Goal: Transaction & Acquisition: Book appointment/travel/reservation

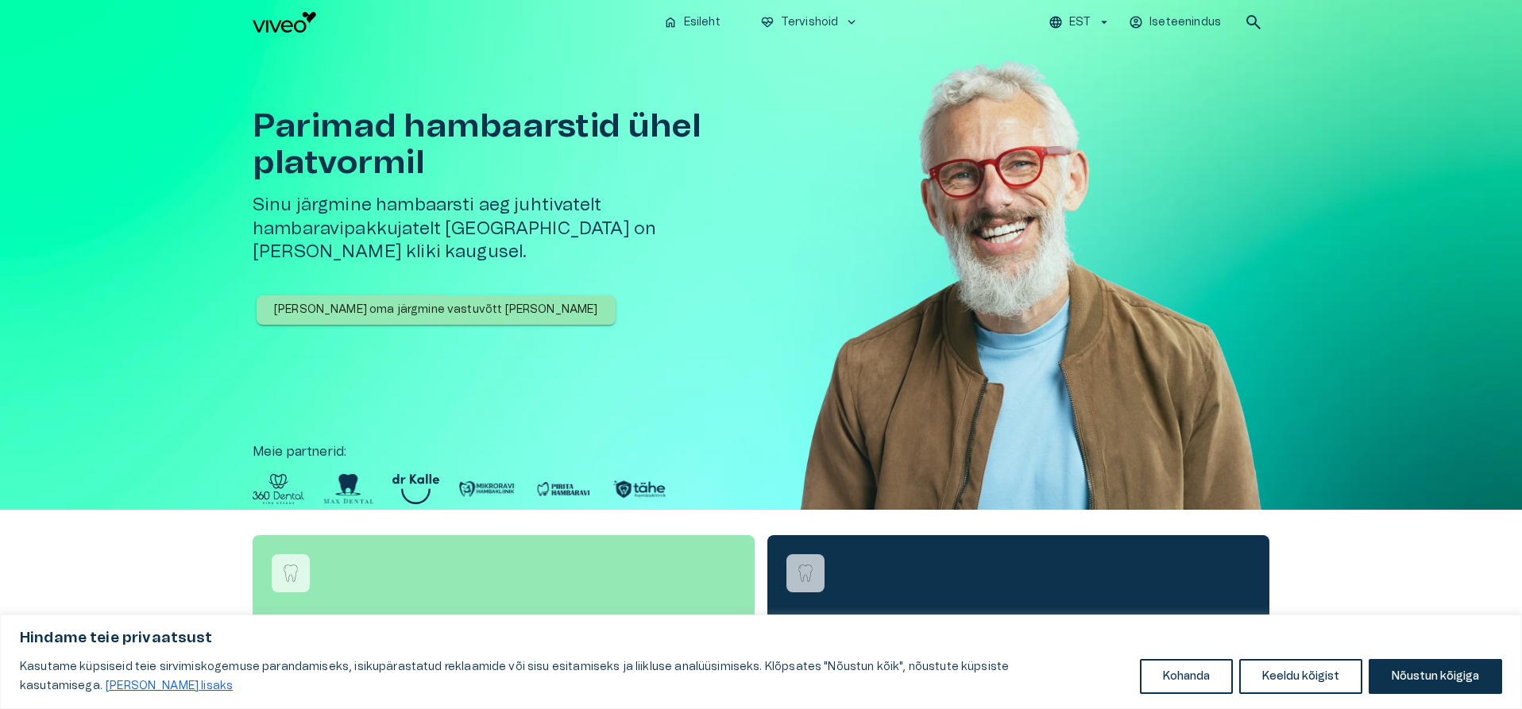
click at [415, 302] on p "[PERSON_NAME] oma järgmine vastuvõtt [PERSON_NAME]" at bounding box center [436, 310] width 324 height 17
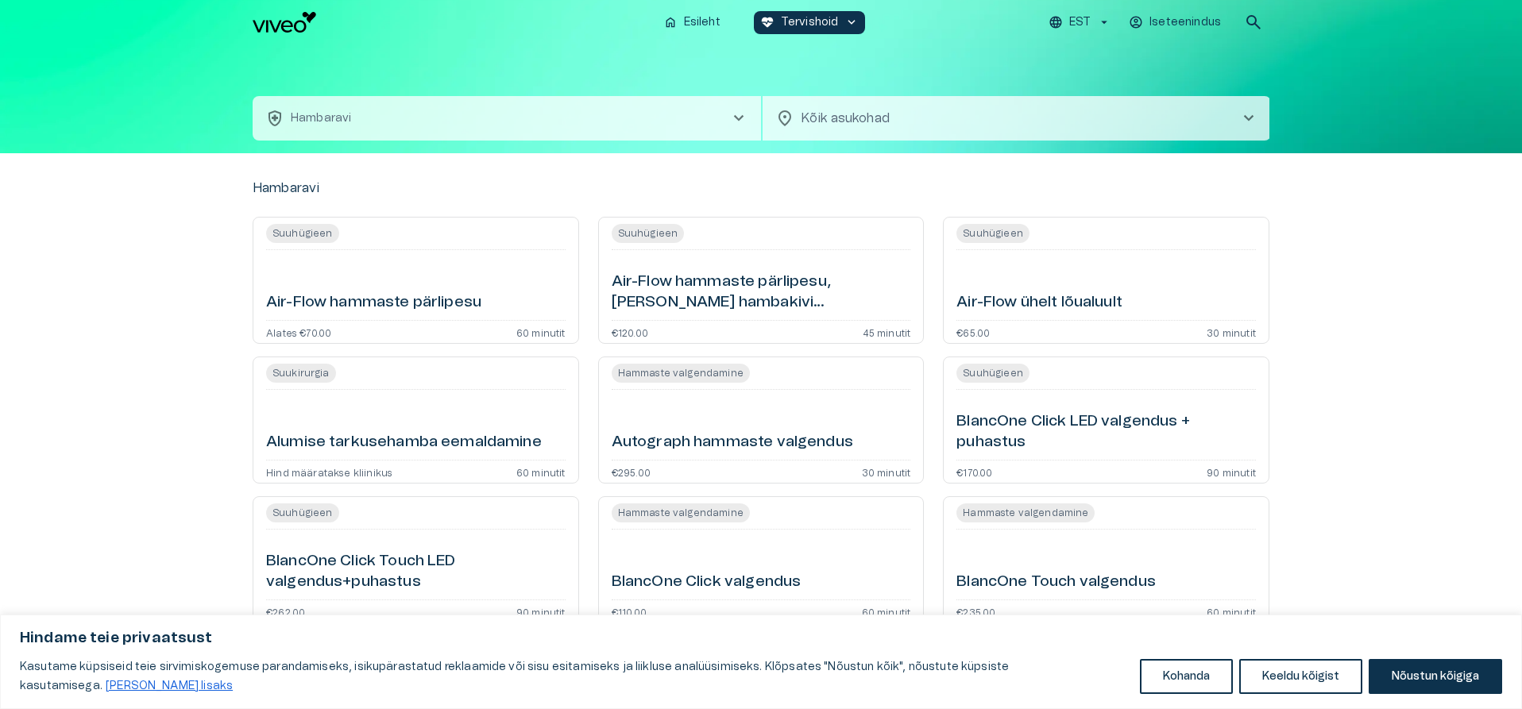
click at [450, 444] on h6 "Alumise tarkusehamba eemaldamine" at bounding box center [404, 442] width 276 height 21
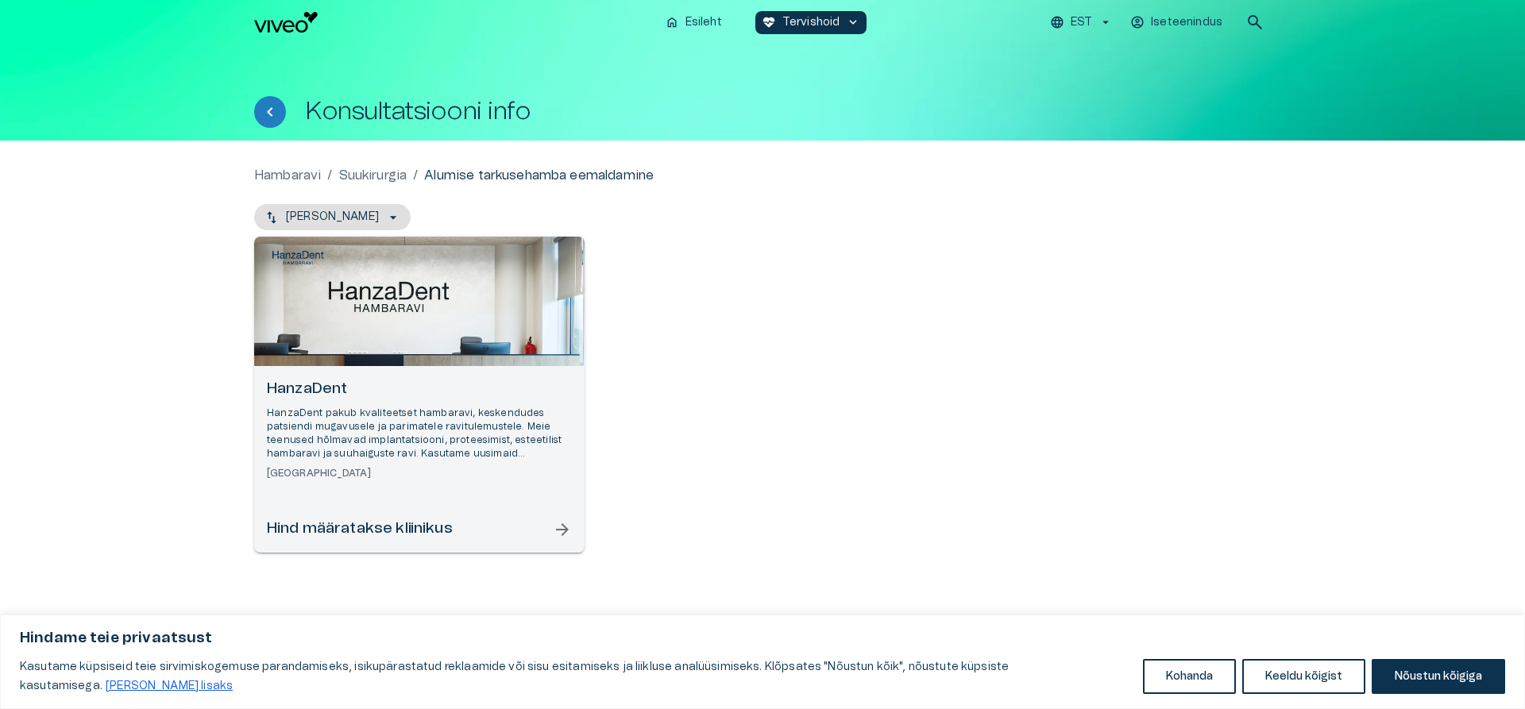
click at [561, 526] on span "arrow_forward" at bounding box center [562, 529] width 19 height 19
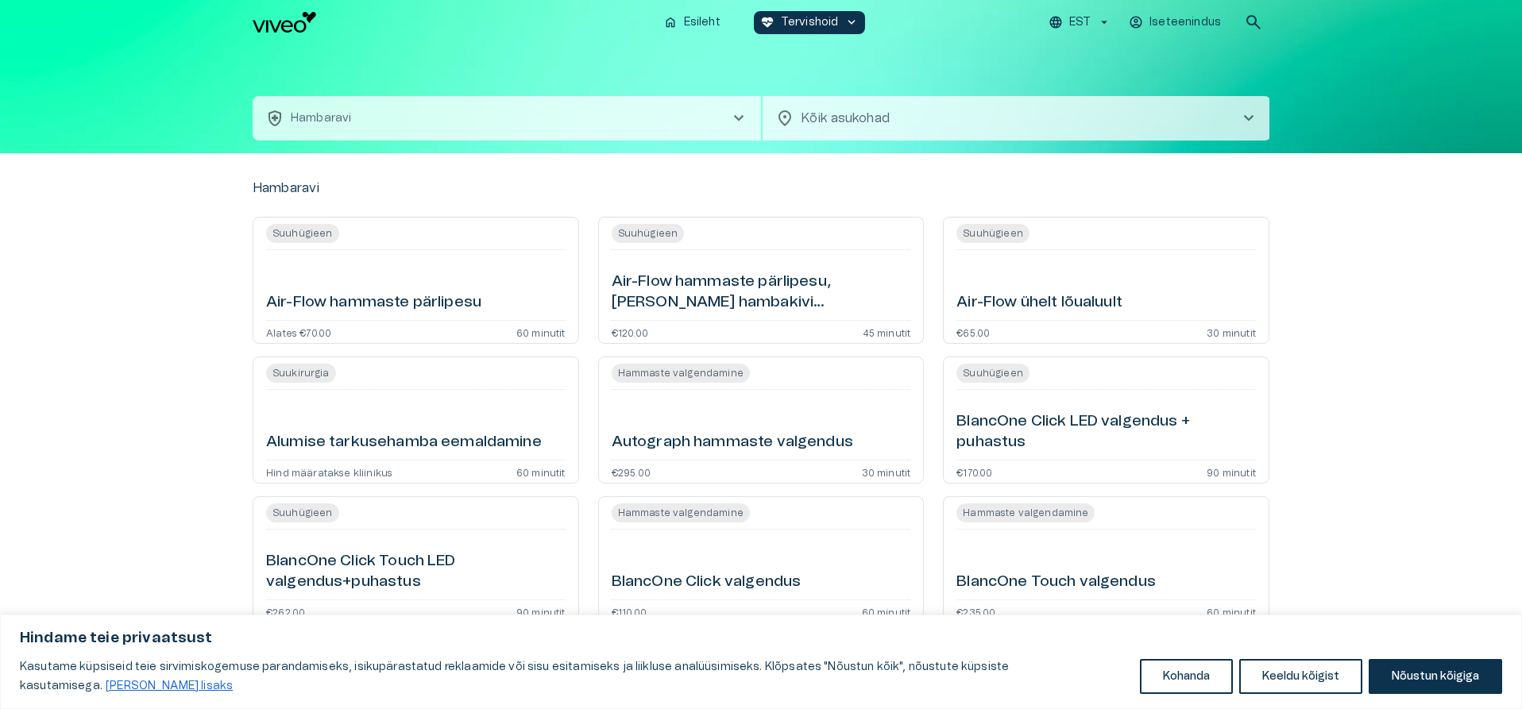
click at [1249, 121] on span "chevron_right" at bounding box center [1248, 118] width 19 height 19
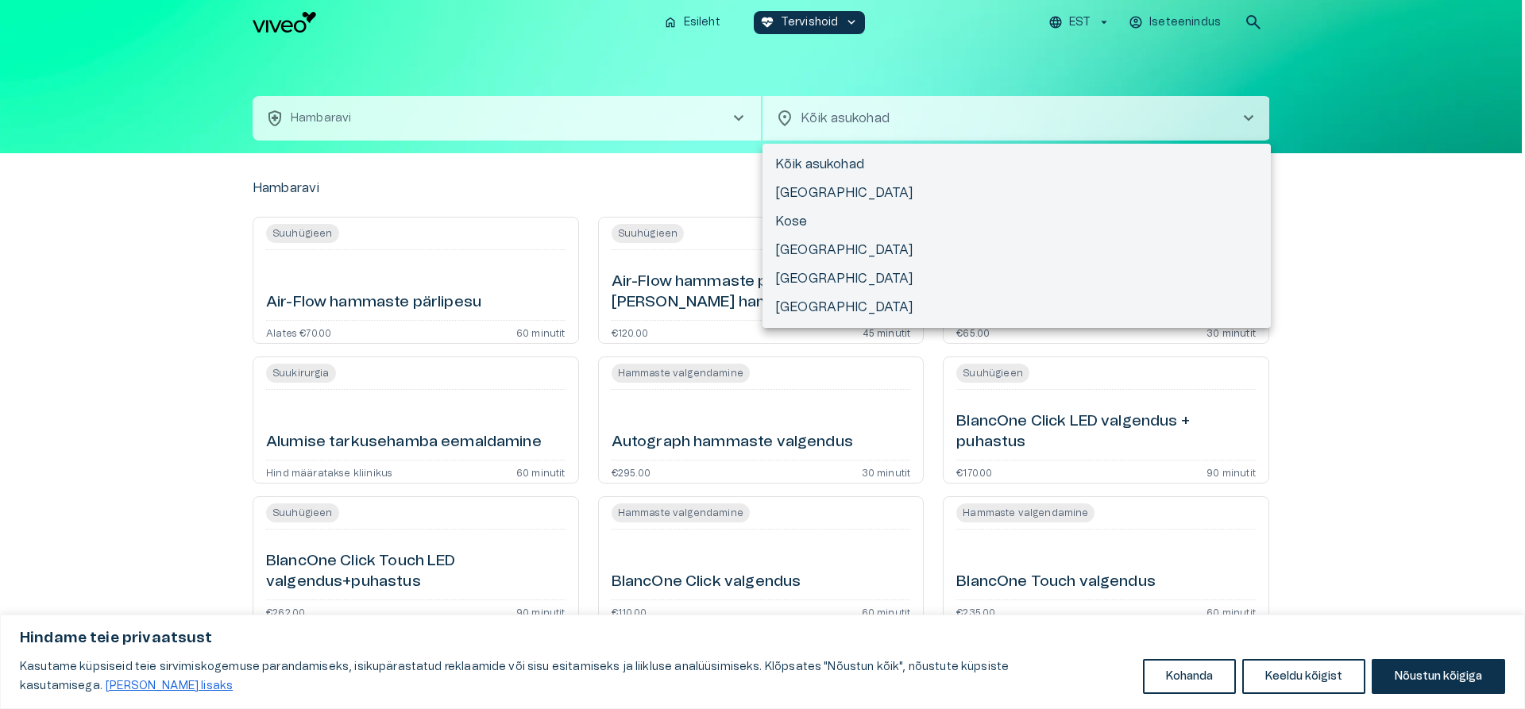
click at [829, 114] on div at bounding box center [762, 354] width 1525 height 709
